Goal: Find specific page/section: Find specific page/section

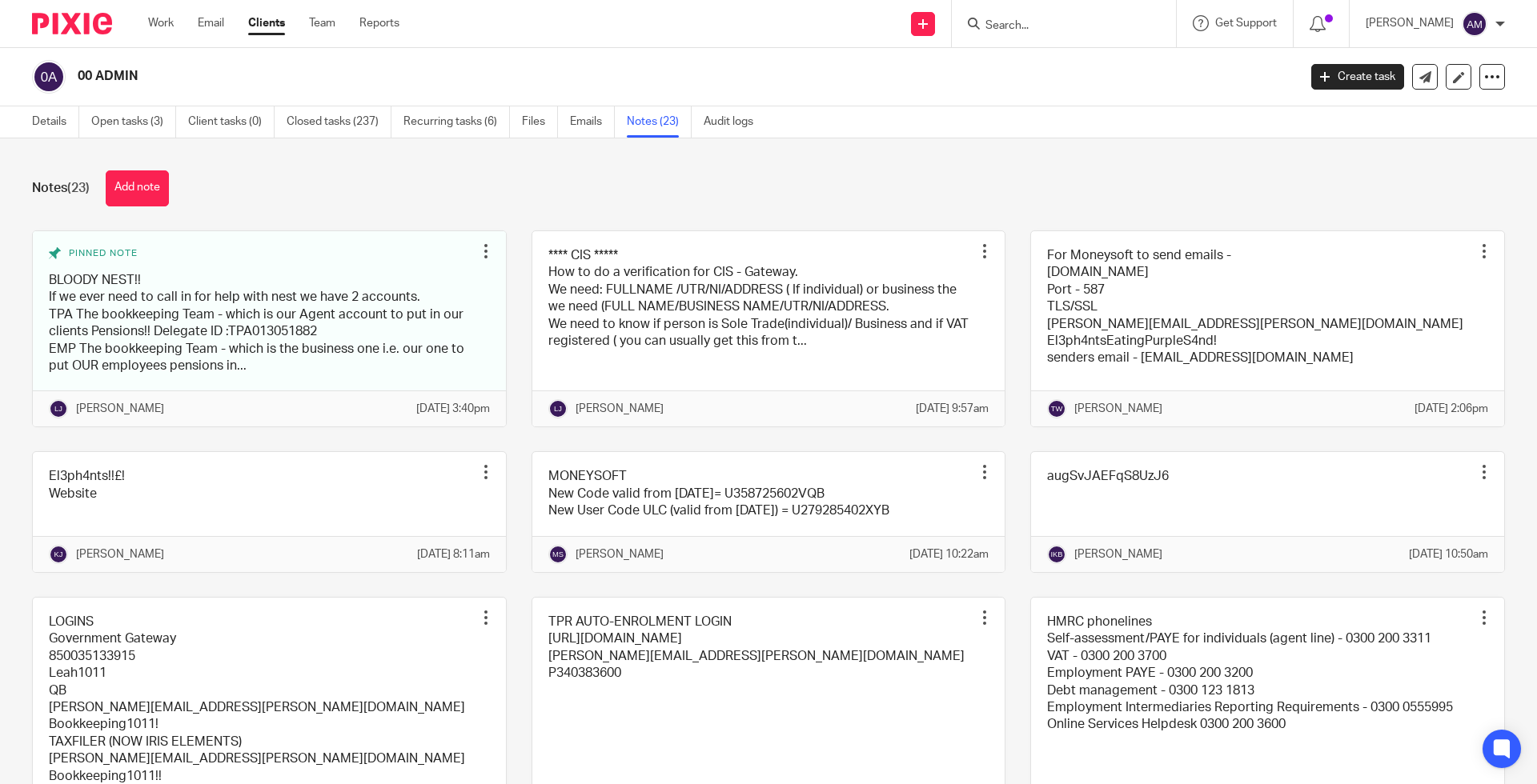
click at [1108, 28] on input "Search" at bounding box center [1055, 25] width 144 height 14
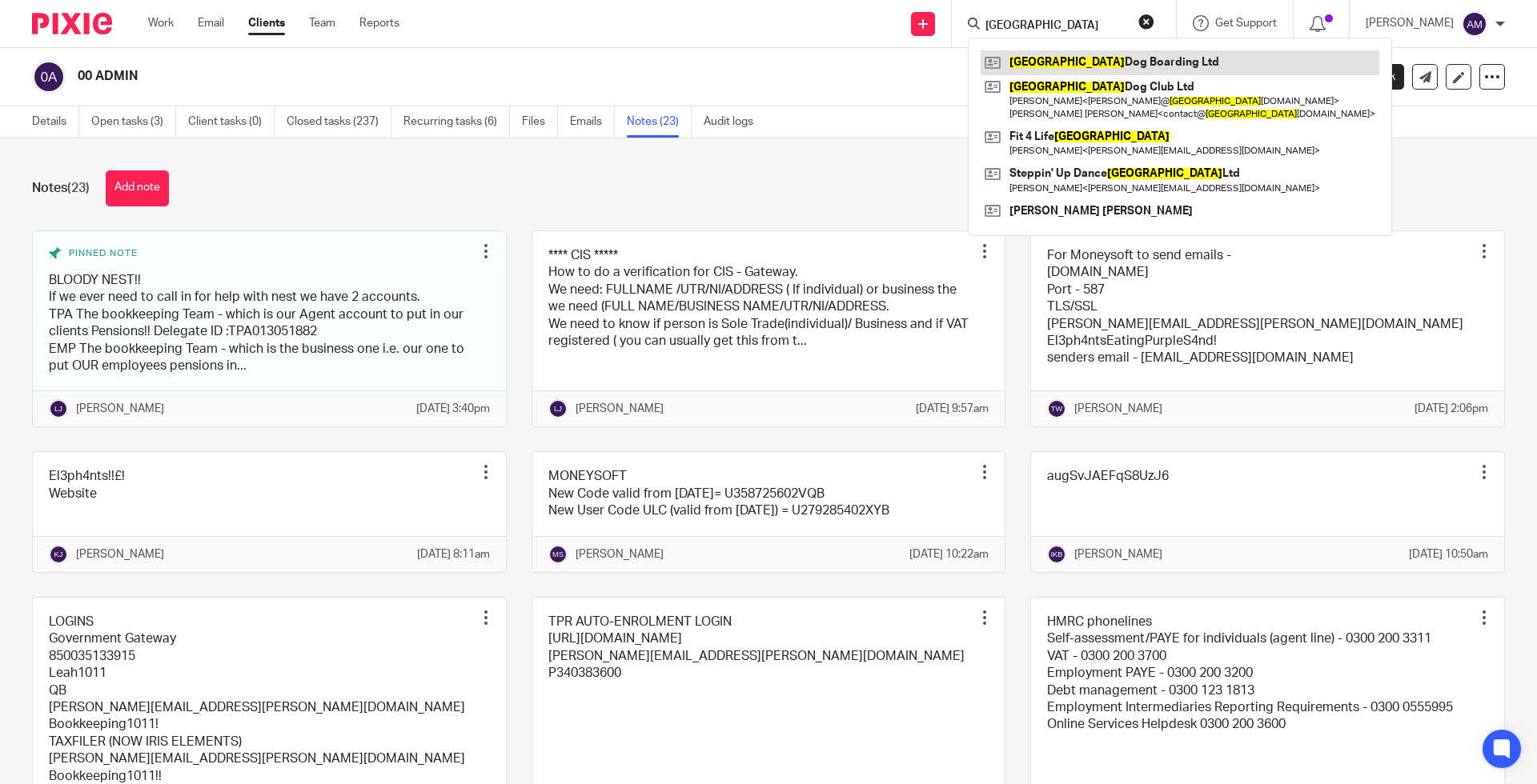
type input "[GEOGRAPHIC_DATA]"
click at [1049, 67] on link at bounding box center [1180, 62] width 399 height 24
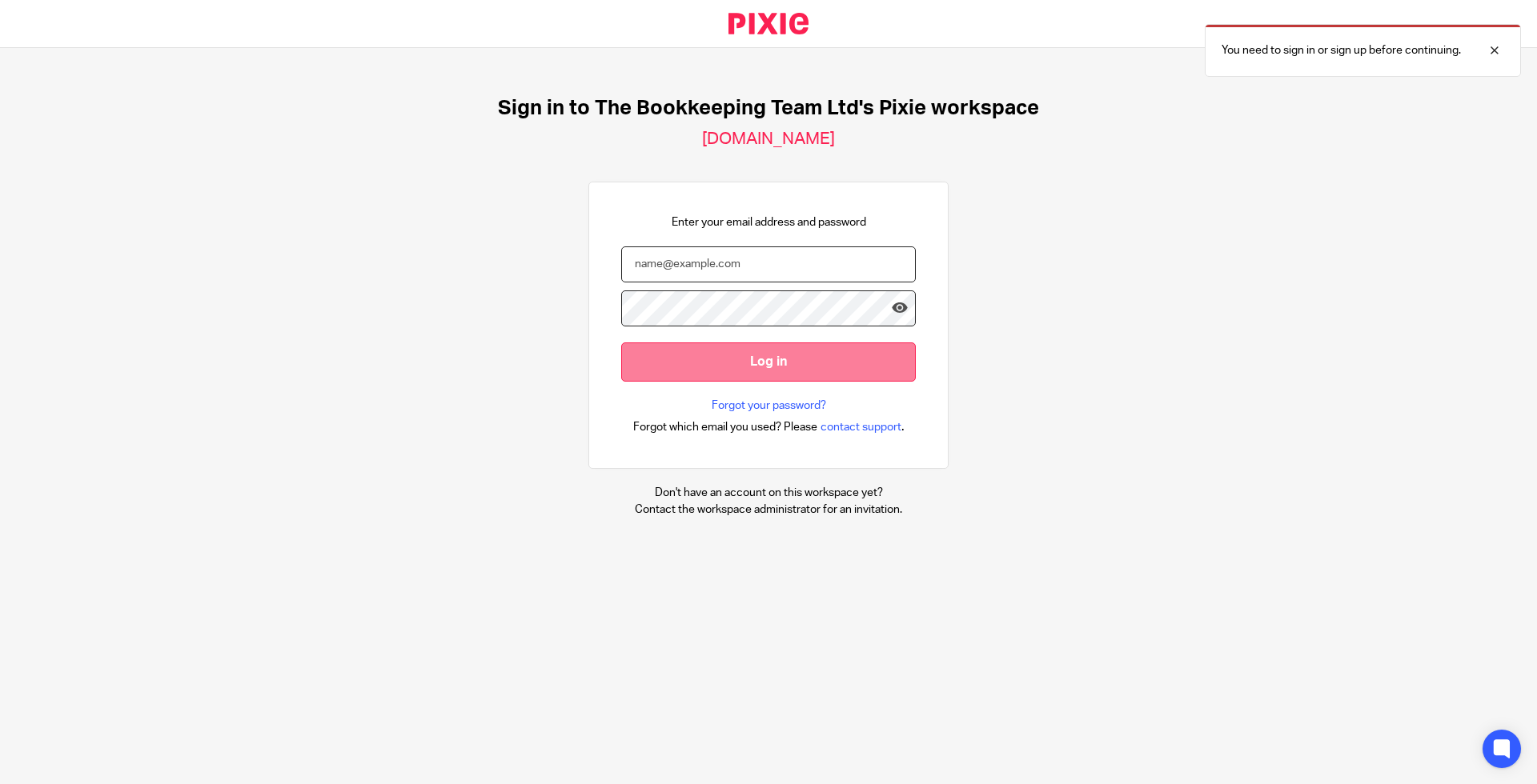
type input "admin@thebookkeepingteam.co.uk"
click at [715, 343] on input "Log in" at bounding box center [768, 363] width 295 height 40
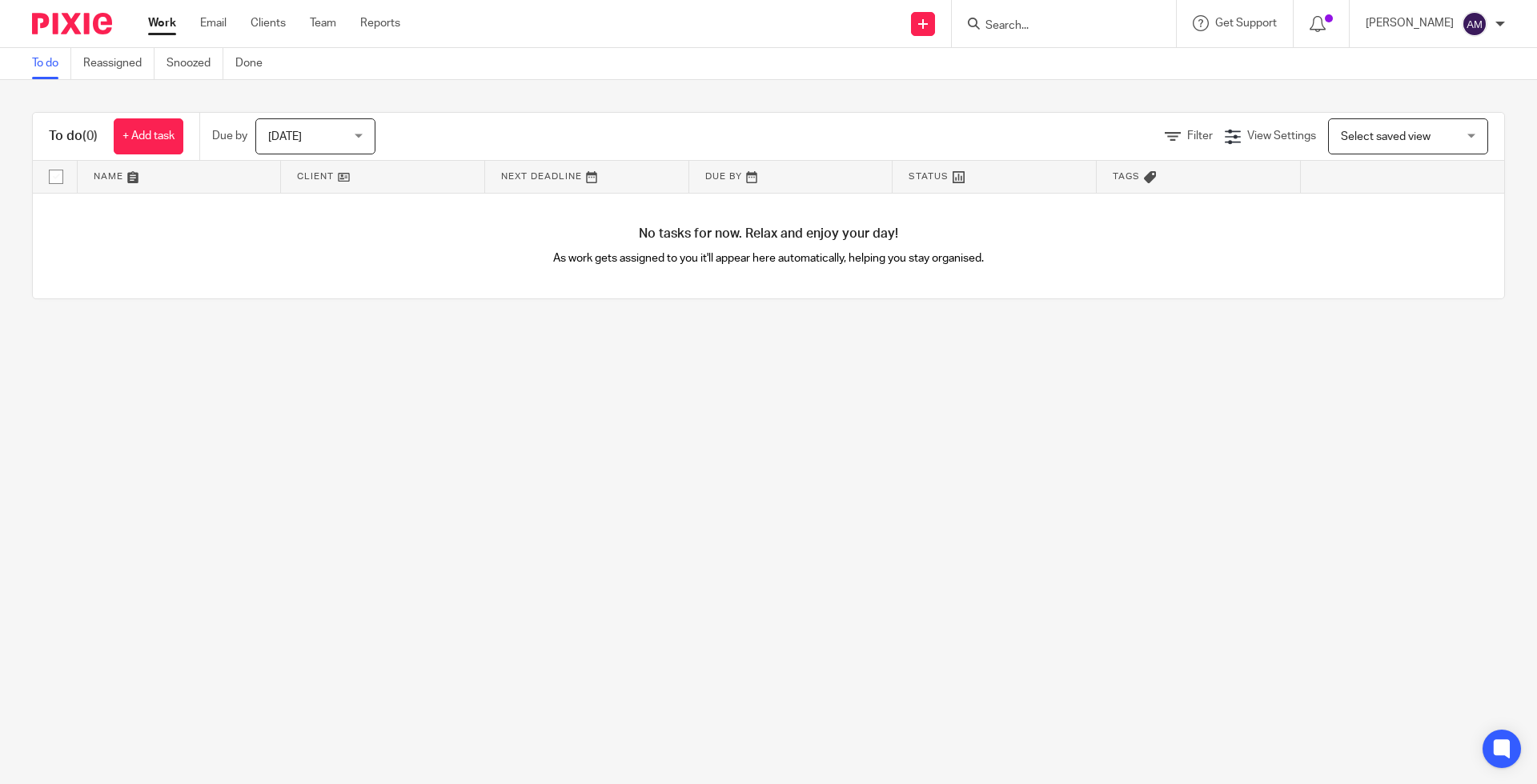
click at [1068, 9] on div at bounding box center [1064, 24] width 224 height 47
click at [1061, 31] on input "Search" at bounding box center [1055, 25] width 144 height 14
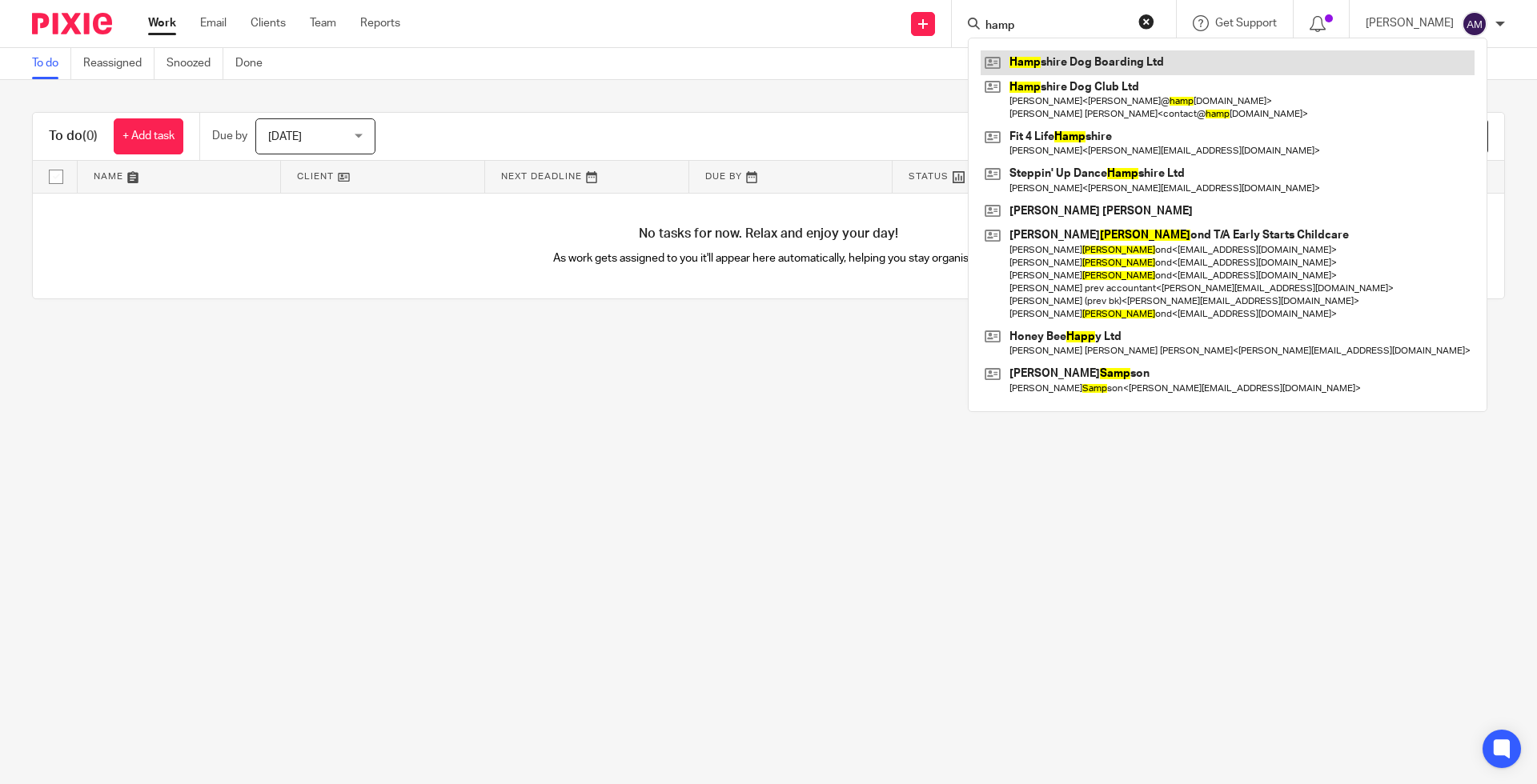
type input "hamp"
click at [1055, 65] on link at bounding box center [1228, 62] width 494 height 24
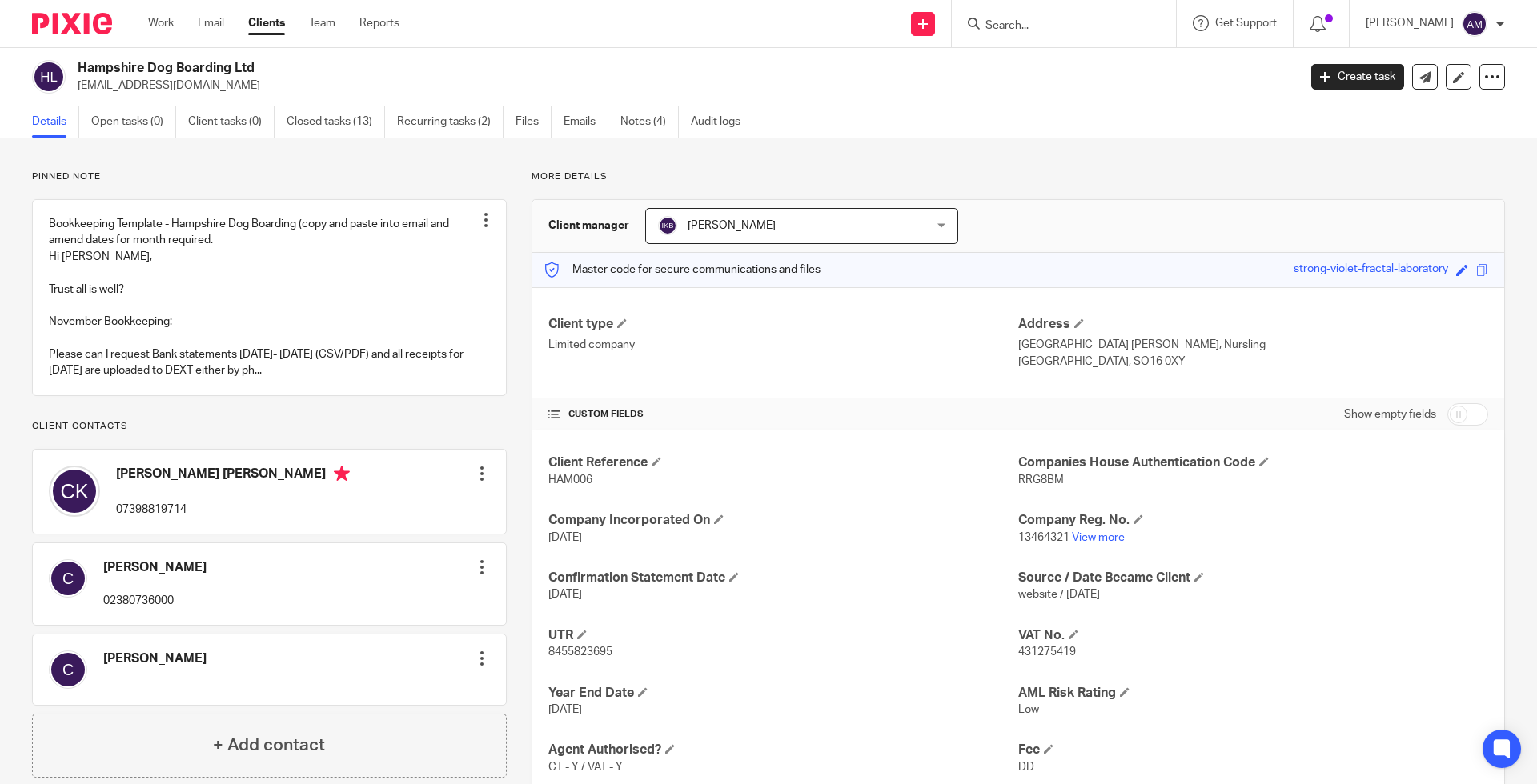
scroll to position [200, 0]
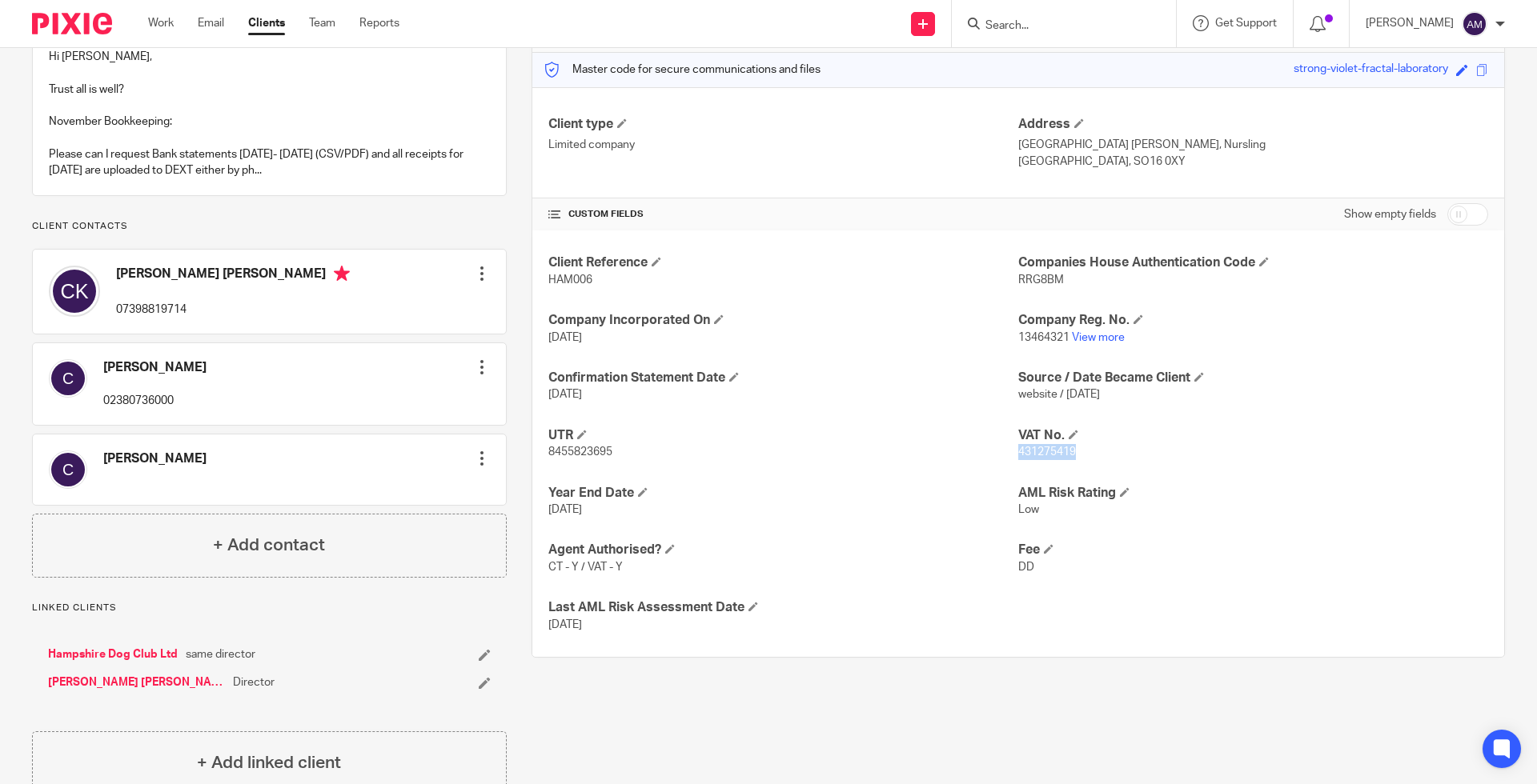
drag, startPoint x: 1072, startPoint y: 452, endPoint x: 1009, endPoint y: 453, distance: 63.0
click at [1018, 453] on p "431275419" at bounding box center [1252, 451] width 470 height 16
